Goal: Task Accomplishment & Management: Manage account settings

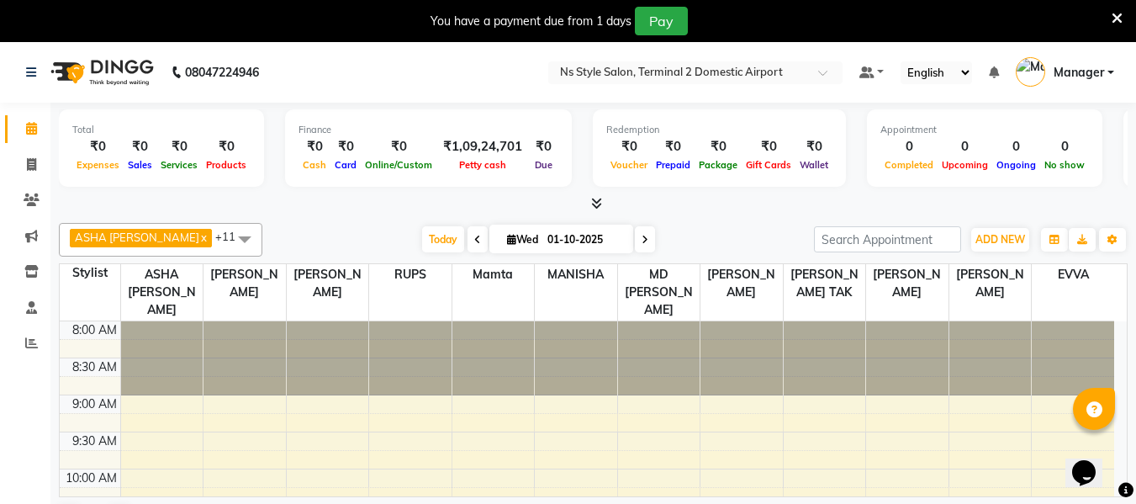
click at [1093, 64] on span "Manager" at bounding box center [1079, 73] width 50 height 18
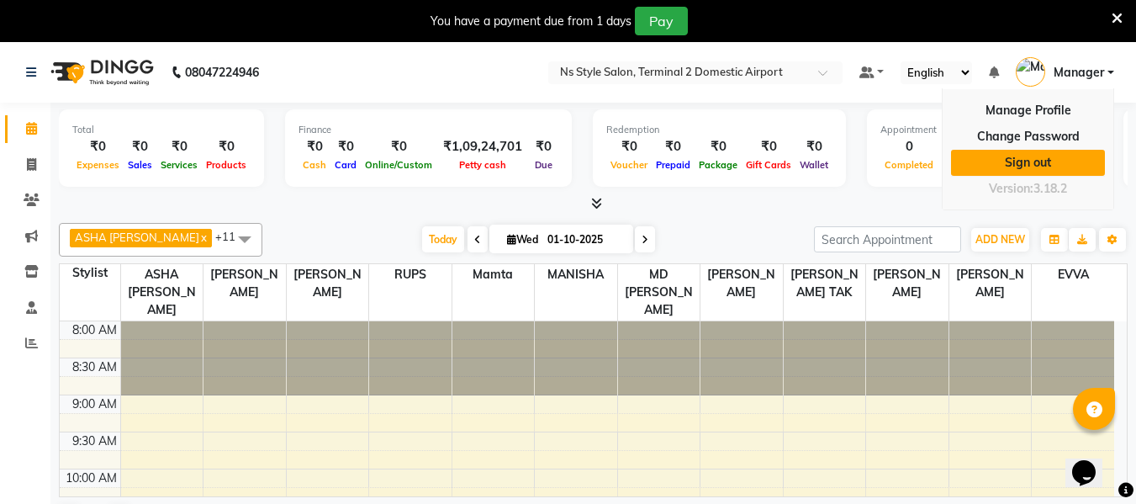
click at [1029, 167] on link "Sign out" at bounding box center [1028, 163] width 154 height 26
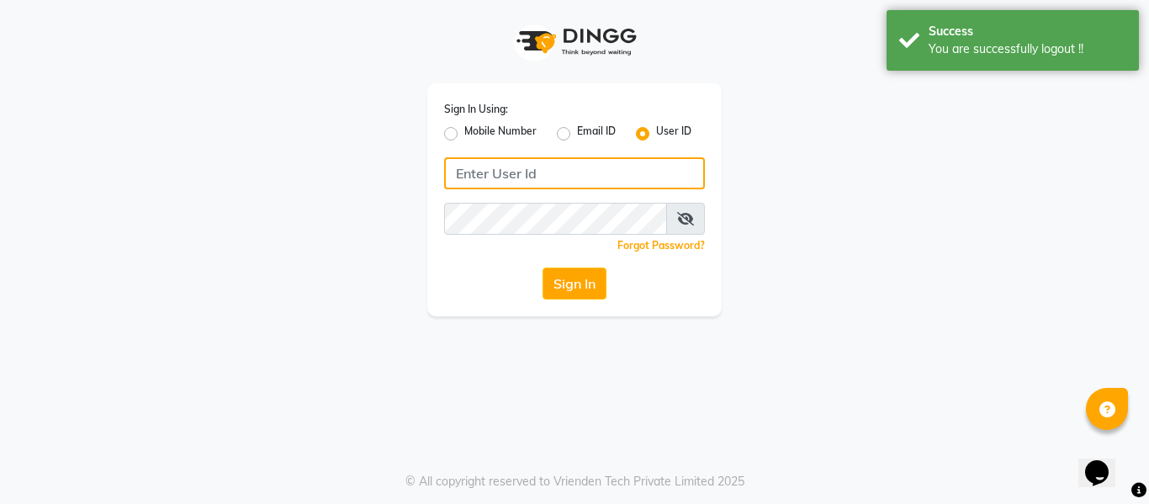
type input "7506358444"
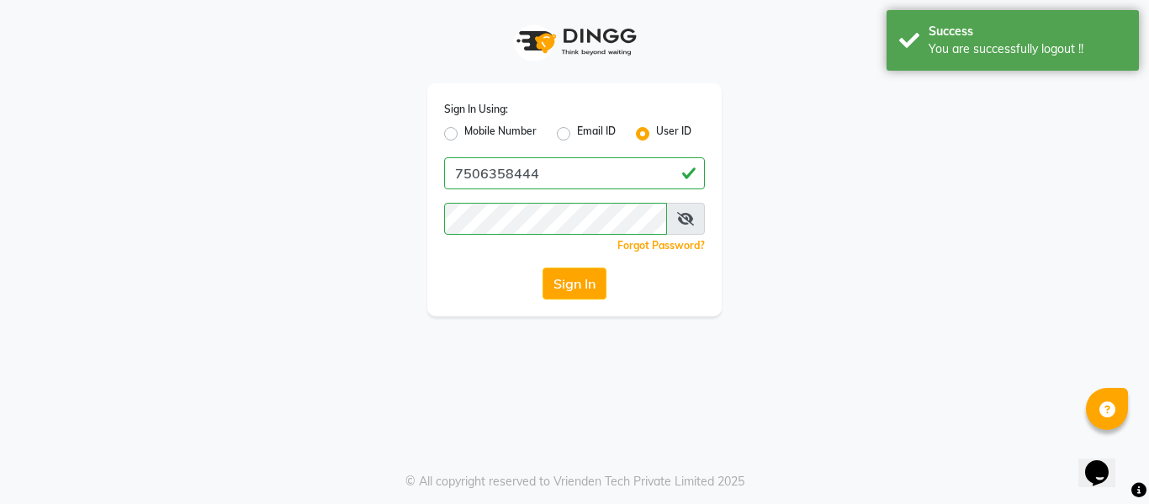
click at [464, 134] on label "Mobile Number" at bounding box center [500, 134] width 72 height 20
click at [464, 134] on input "Mobile Number" at bounding box center [469, 129] width 11 height 11
radio input "true"
radio input "false"
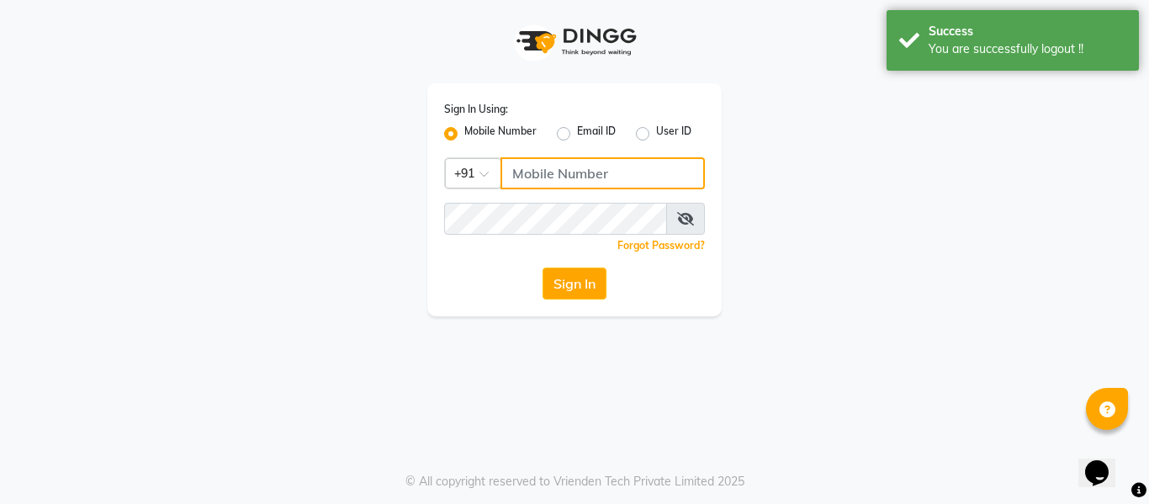
click at [535, 181] on input "Username" at bounding box center [603, 173] width 204 height 32
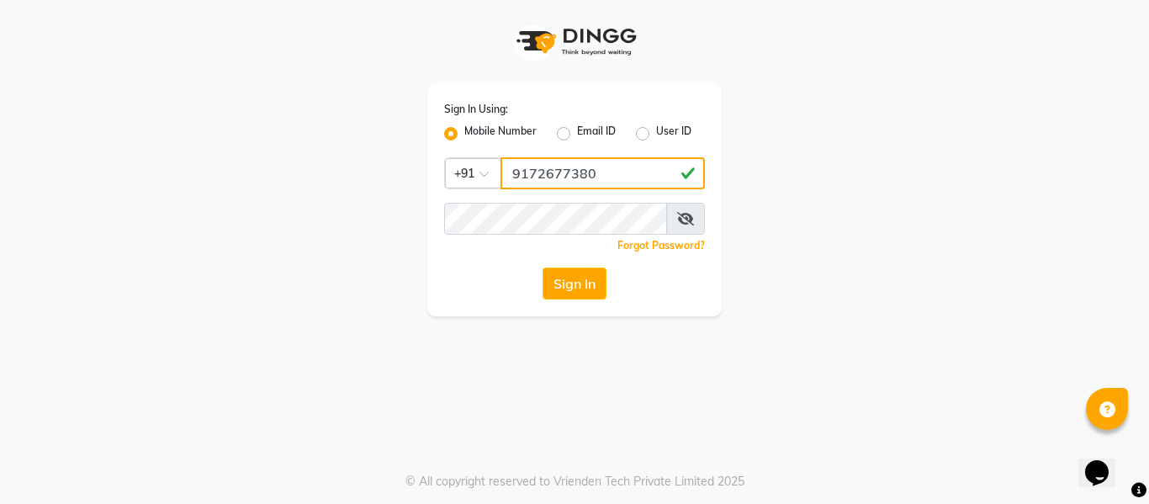
type input "9172677380"
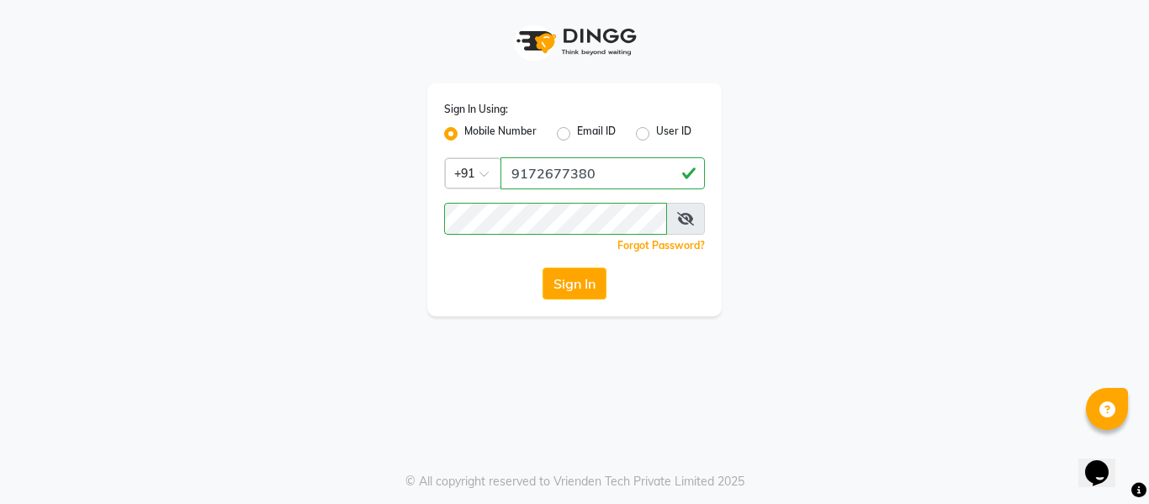
click at [776, 223] on div "Sign In Using: Mobile Number Email ID User ID Country Code × [PHONE_NUMBER] Rem…" at bounding box center [574, 158] width 959 height 316
click at [567, 288] on button "Sign In" at bounding box center [575, 284] width 64 height 32
